Goal: Find specific page/section: Find specific page/section

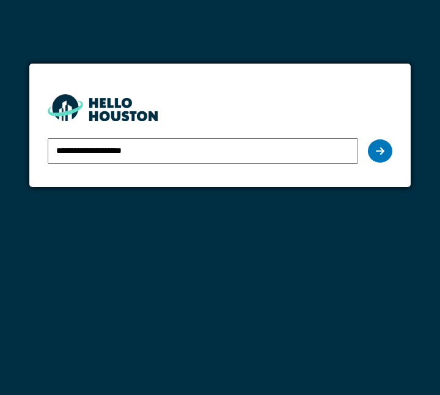
click at [384, 147] on icon at bounding box center [380, 151] width 9 height 10
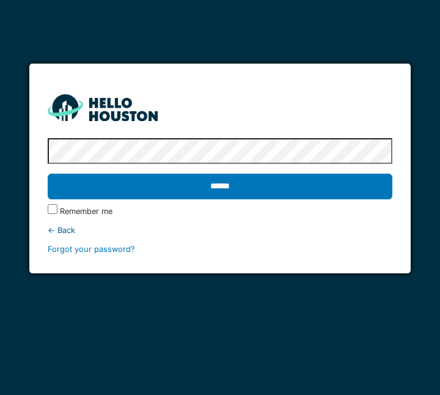
click at [237, 181] on input "******" at bounding box center [220, 187] width 345 height 26
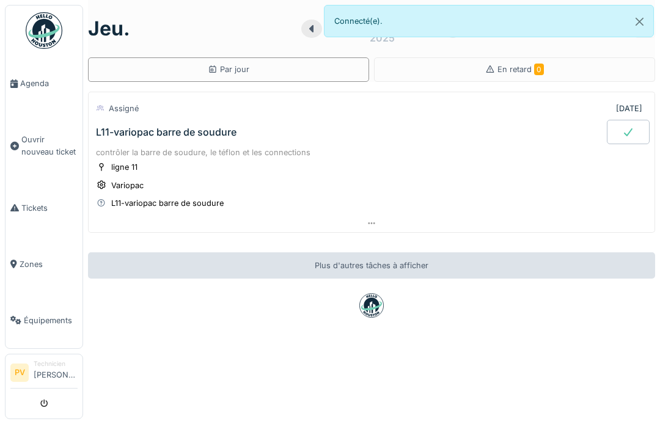
click at [34, 78] on span "Agenda" at bounding box center [48, 84] width 57 height 12
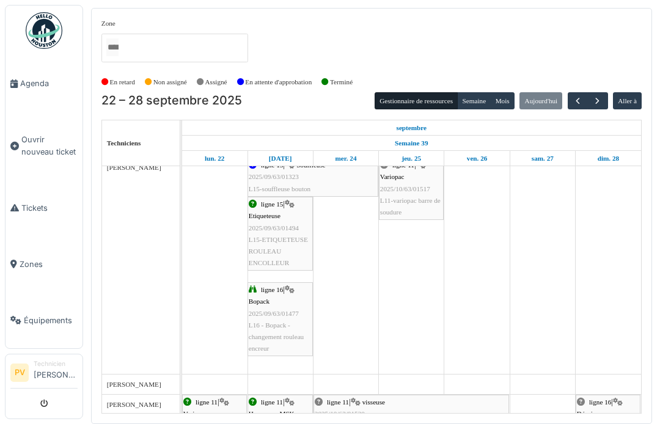
scroll to position [1757, 0]
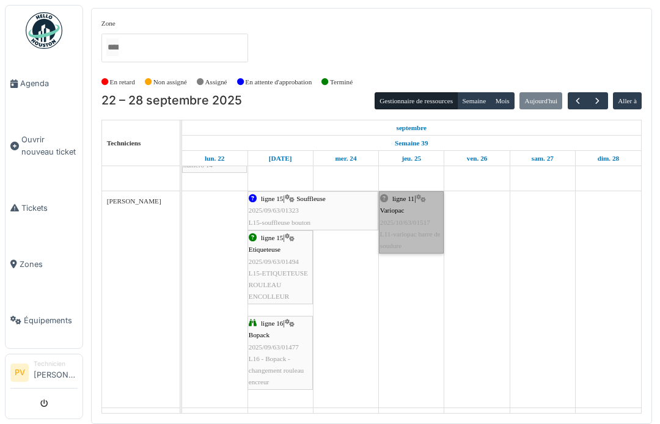
click at [405, 201] on link "ligne 11 | Variopac 2025/10/63/01517 L11-variopac barre de soudure" at bounding box center [411, 222] width 65 height 62
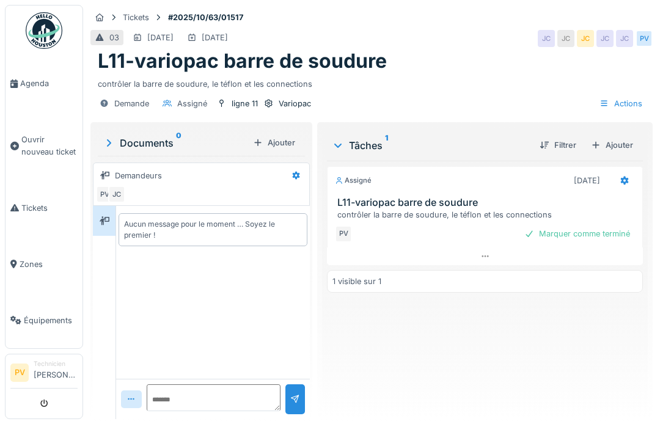
scroll to position [5, 0]
